Goal: Task Accomplishment & Management: Use online tool/utility

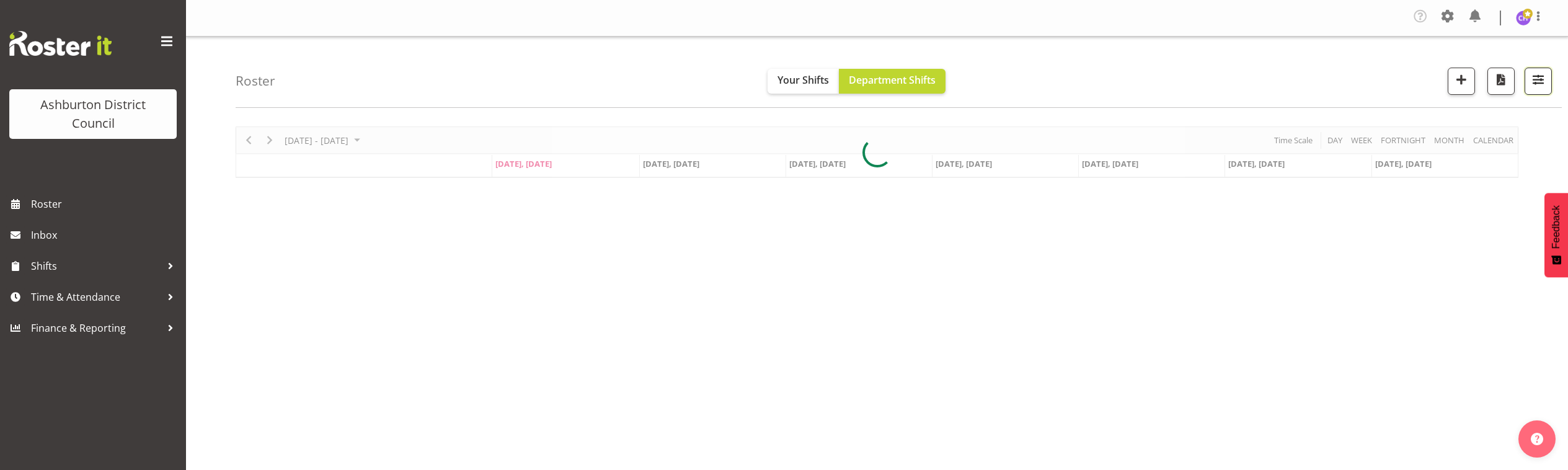
click at [1534, 75] on span "button" at bounding box center [1538, 80] width 16 height 16
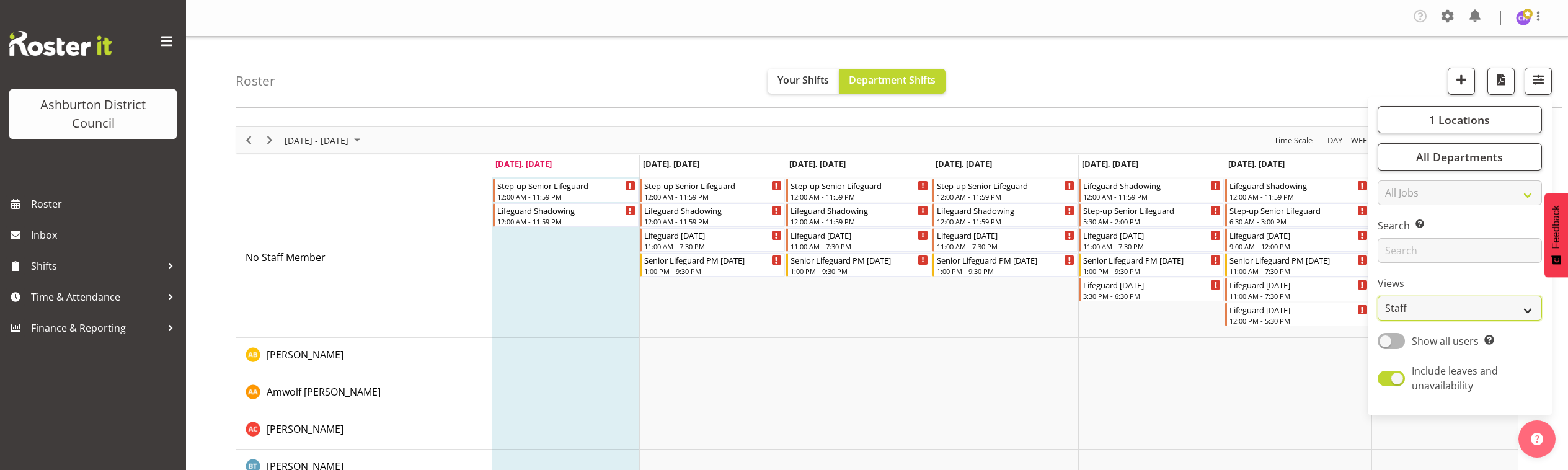
click at [1425, 308] on select "Staff Role Shift - Horizontal Shift - Vertical Staff - Location" at bounding box center [1460, 307] width 164 height 24
select select "shift"
click at [1378, 296] on select "Staff Role Shift - Horizontal Shift - Vertical Staff - Location" at bounding box center [1460, 307] width 164 height 24
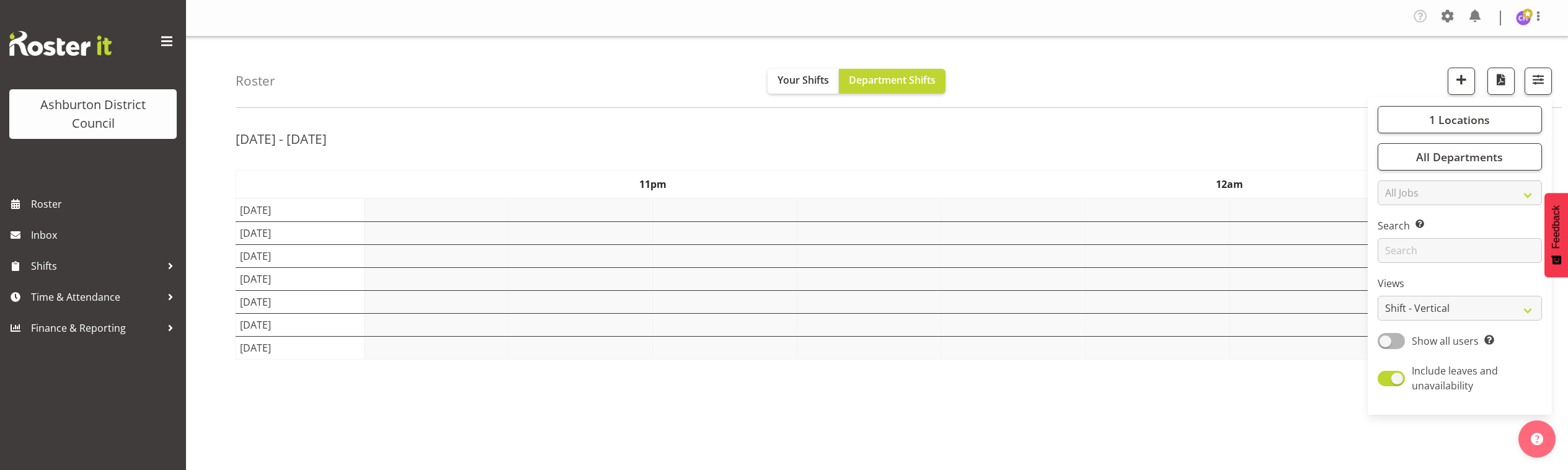
click at [1339, 49] on div "Roster Your Shifts Department Shifts 1 Locations [GEOGRAPHIC_DATA] [GEOGRAPHIC_…" at bounding box center [899, 71] width 1326 height 71
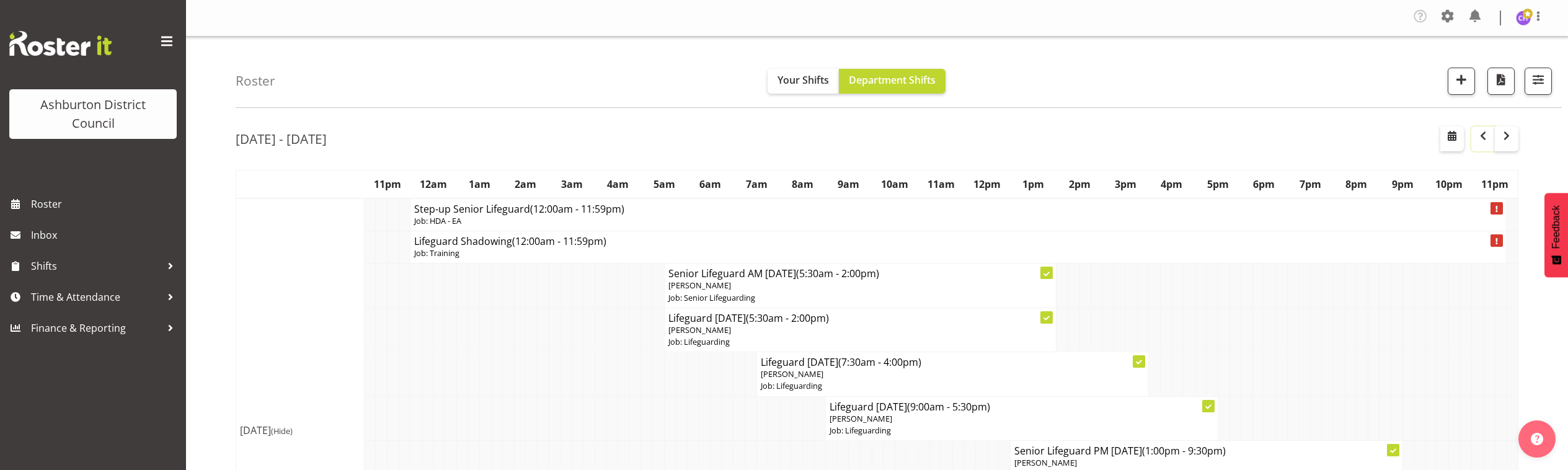
click at [1478, 147] on button "button" at bounding box center [1483, 138] width 23 height 24
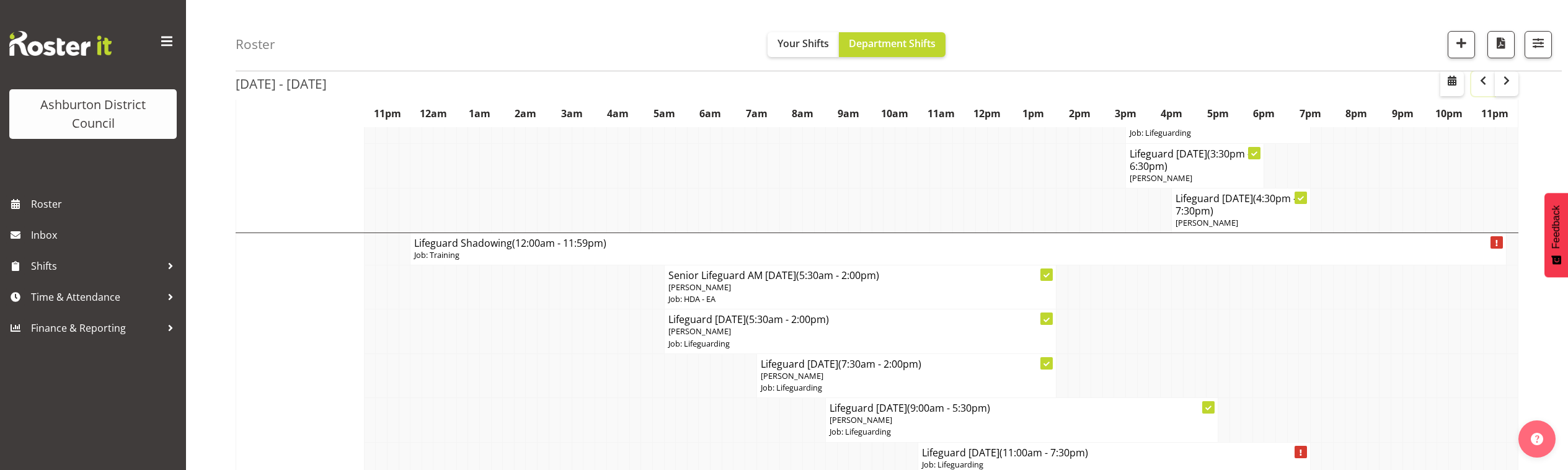
scroll to position [1499, 0]
